Goal: Task Accomplishment & Management: Use online tool/utility

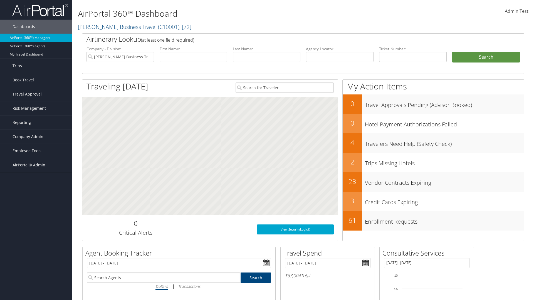
click at [36, 165] on span "AirPortal® Admin" at bounding box center [29, 165] width 33 height 14
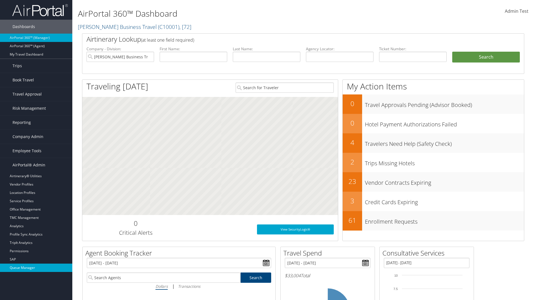
click at [36, 268] on link "Queue Manager" at bounding box center [36, 268] width 72 height 8
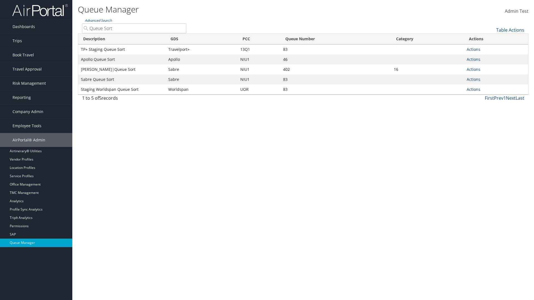
type input "Queue Sort"
click at [473, 89] on link "Actions" at bounding box center [474, 89] width 14 height 5
click at [0, 0] on link "Edit Queue" at bounding box center [0, 0] width 0 height 0
select select "9"
